Goal: Check status: Check status

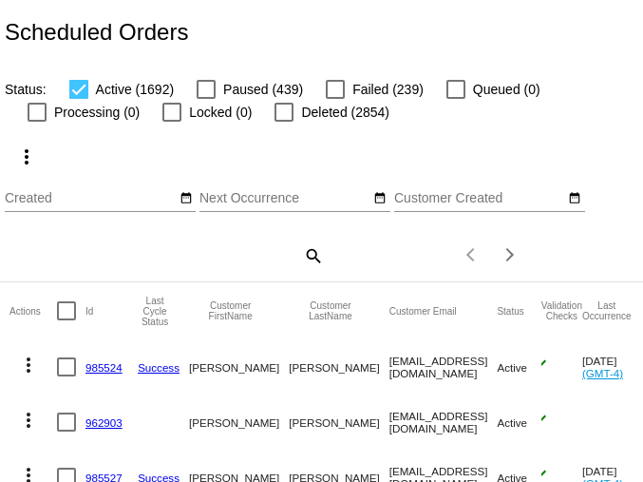
click at [307, 258] on mat-icon "search" at bounding box center [312, 254] width 23 height 29
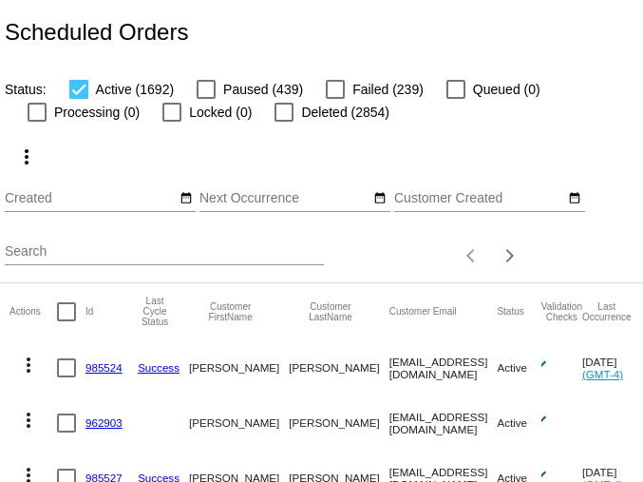
click at [10, 255] on input "Search" at bounding box center [164, 251] width 319 height 15
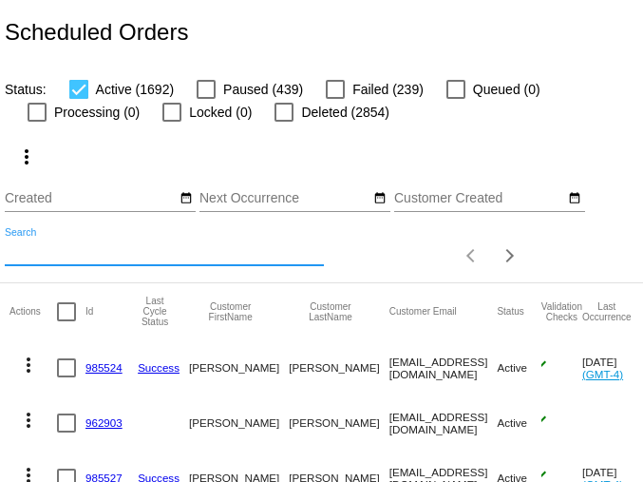
paste input "debbiecisneros@cox.net"
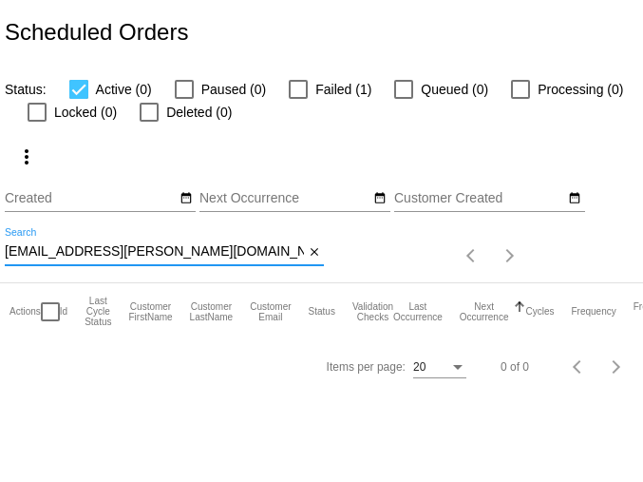
type input "debbiecisneros@cox.net"
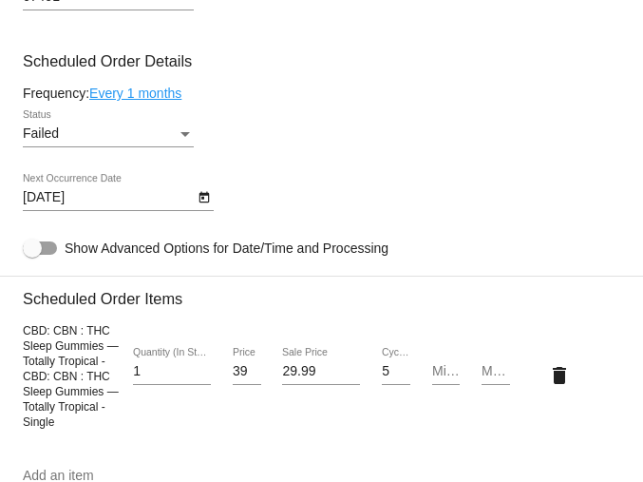
scroll to position [1532, 0]
